Goal: Communication & Community: Ask a question

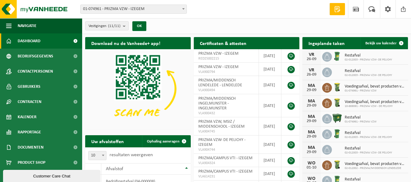
click at [184, 8] on span at bounding box center [183, 9] width 6 height 8
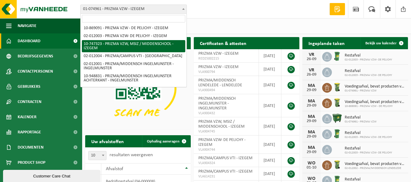
scroll to position [47, 0]
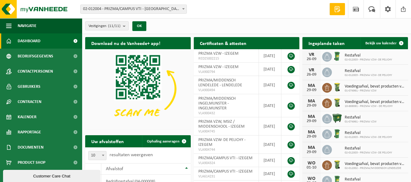
select select "2380"
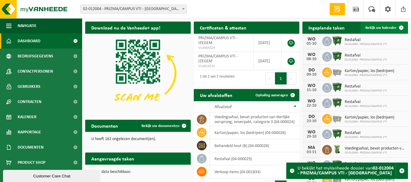
click at [387, 27] on span "Bekijk uw kalender" at bounding box center [380, 28] width 31 height 4
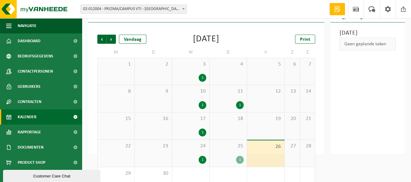
scroll to position [37, 0]
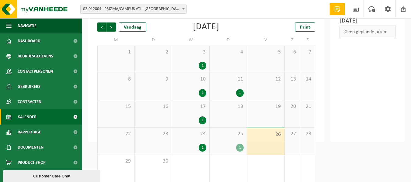
click at [240, 142] on div "25 1" at bounding box center [228, 141] width 37 height 27
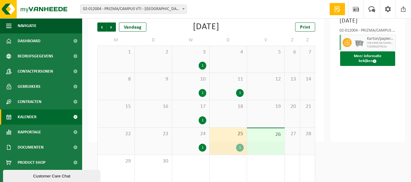
click at [376, 66] on button "Meer informatie bekijken" at bounding box center [367, 58] width 55 height 15
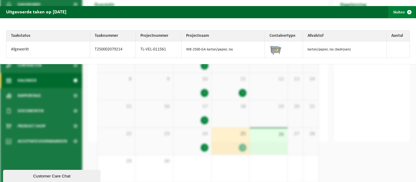
click at [404, 12] on span "button" at bounding box center [409, 12] width 12 height 12
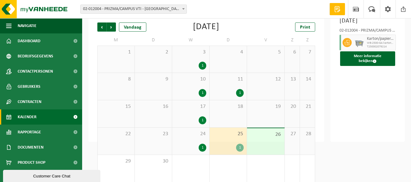
scroll to position [0, 0]
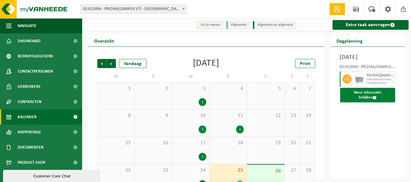
click at [377, 100] on span at bounding box center [375, 98] width 4 height 4
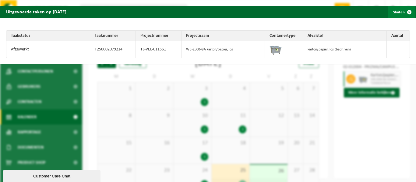
click at [403, 13] on span "button" at bounding box center [409, 12] width 12 height 12
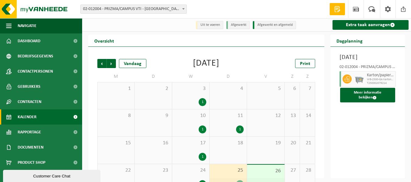
click at [195, 179] on div "24 1" at bounding box center [190, 177] width 37 height 27
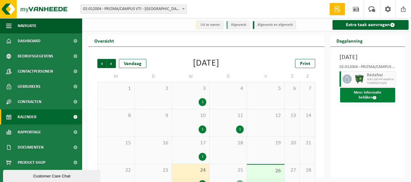
click at [373, 103] on button "Meer informatie bekijken" at bounding box center [367, 95] width 55 height 15
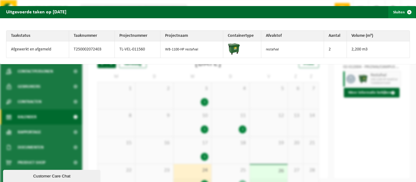
click at [405, 11] on span "button" at bounding box center [409, 12] width 12 height 12
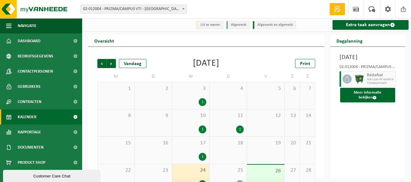
click at [234, 177] on div "25 1" at bounding box center [228, 177] width 37 height 27
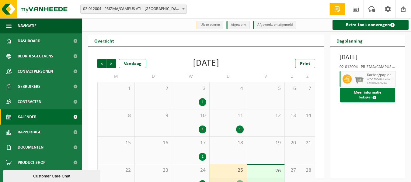
click at [360, 101] on button "Meer informatie bekijken" at bounding box center [367, 95] width 55 height 15
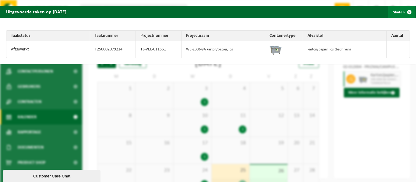
click at [403, 12] on span "button" at bounding box center [409, 12] width 12 height 12
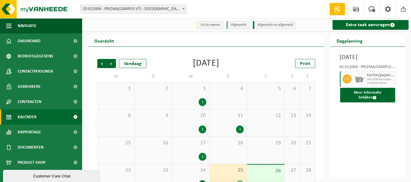
click at [231, 126] on div "1" at bounding box center [228, 130] width 31 height 8
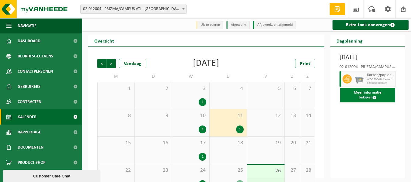
click at [383, 101] on button "Meer informatie bekijken" at bounding box center [367, 95] width 55 height 15
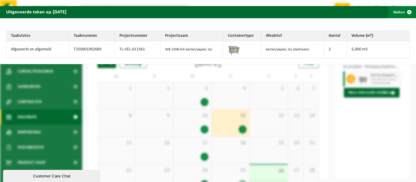
click at [404, 12] on span "button" at bounding box center [409, 12] width 12 height 12
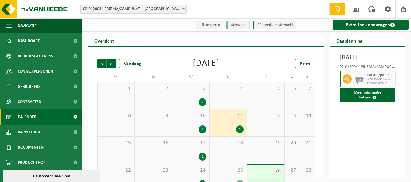
scroll to position [30, 0]
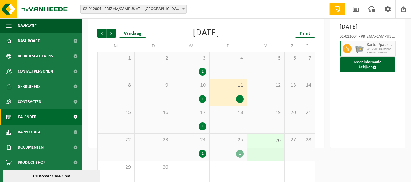
click at [25, 175] on div "Customer Care Chat" at bounding box center [52, 176] width 88 height 5
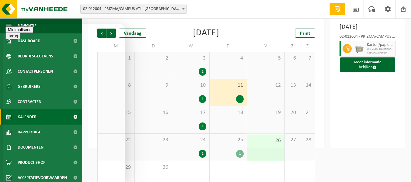
type textarea "Beste, gisteren stond de ophaling van papier en karton gepland in het VTI Izege…"
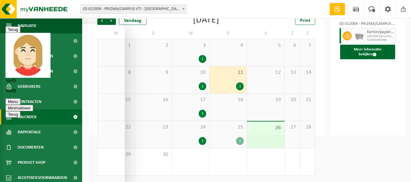
scroll to position [102, 0]
type textarea "ok, bedankt!"
